Goal: Task Accomplishment & Management: Manage account settings

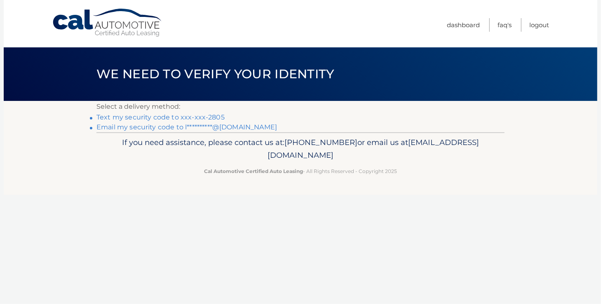
click at [146, 117] on link "Text my security code to xxx-xxx-2805" at bounding box center [160, 117] width 128 height 8
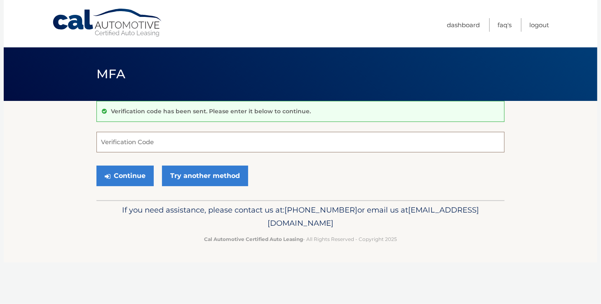
click at [114, 142] on input "Verification Code" at bounding box center [300, 142] width 408 height 21
type input "928473"
click at [96, 166] on button "Continue" at bounding box center [124, 176] width 57 height 21
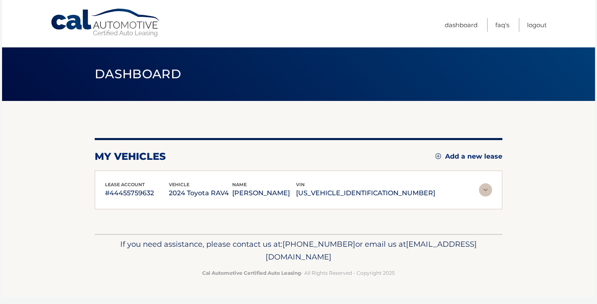
click at [135, 175] on div "lease account #44455759632 vehicle 2024 Toyota RAV4 name LAURA ISIDOR vin 2T3F1…" at bounding box center [299, 190] width 408 height 39
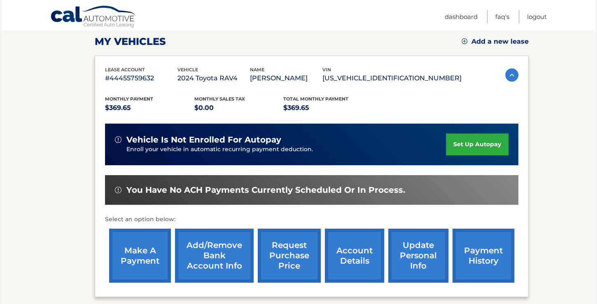
scroll to position [125, 0]
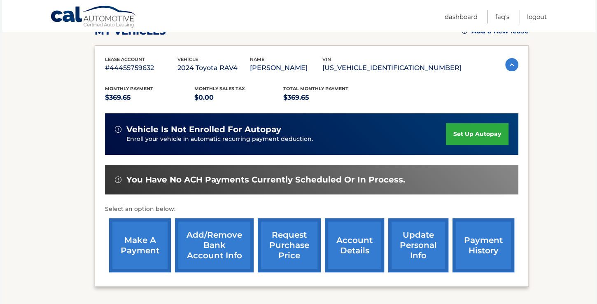
click at [144, 248] on link "make a payment" at bounding box center [140, 245] width 62 height 54
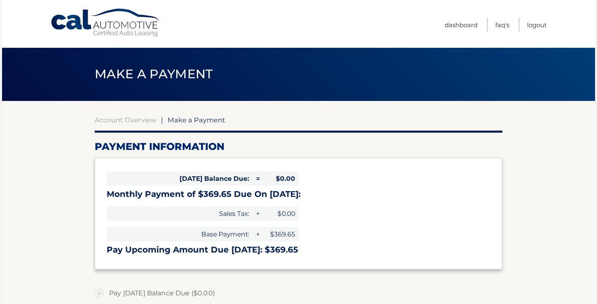
select select "YzMxMzBjMzEtNDA0Mi00OGVmLWIzMjktY2FhNjE3NDYxZjBh"
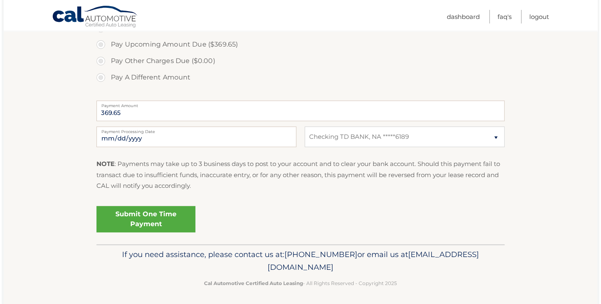
scroll to position [284, 0]
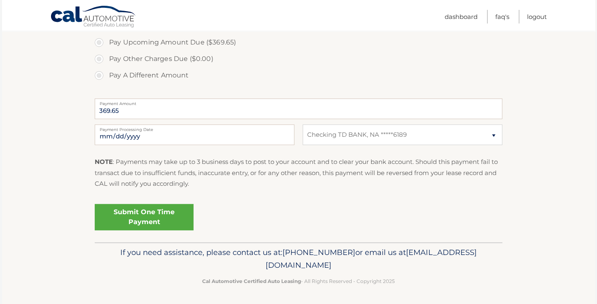
click at [149, 215] on link "Submit One Time Payment" at bounding box center [144, 217] width 99 height 26
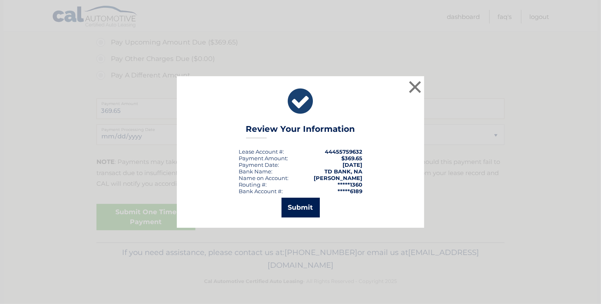
click at [298, 204] on button "Submit" at bounding box center [300, 208] width 38 height 20
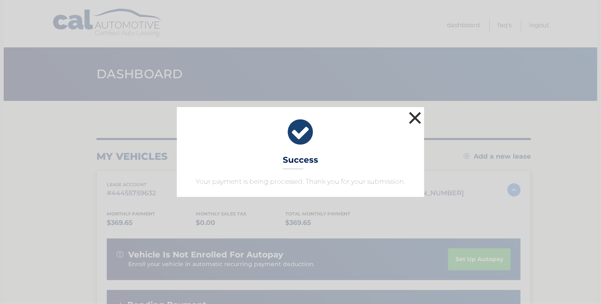
click at [414, 120] on button "×" at bounding box center [415, 118] width 16 height 16
